Goal: Find contact information: Find contact information

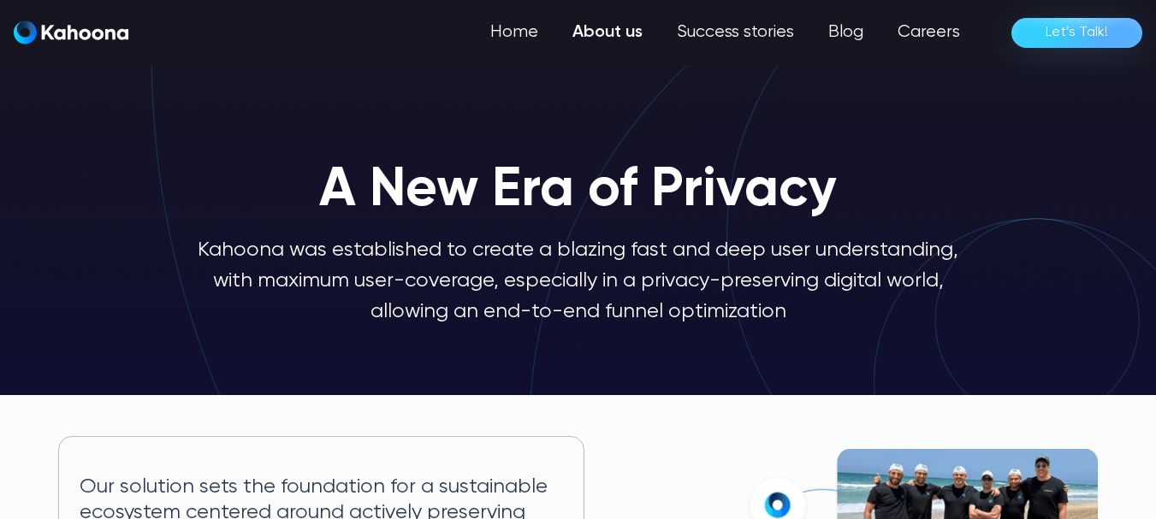
click at [1079, 37] on div "Let’s Talk!" at bounding box center [1076, 32] width 62 height 27
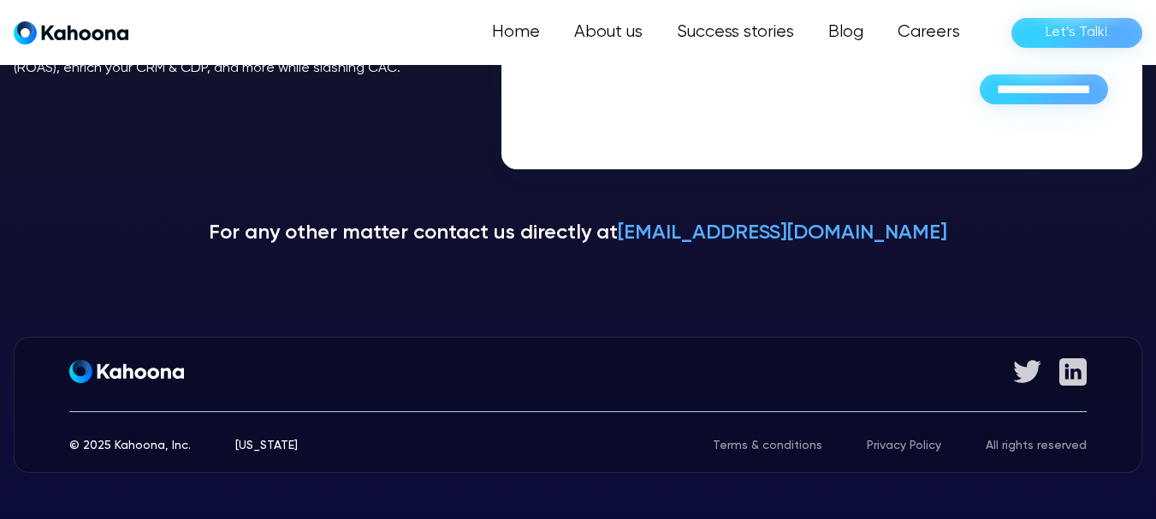
scroll to position [514, 0]
